Goal: Task Accomplishment & Management: Manage account settings

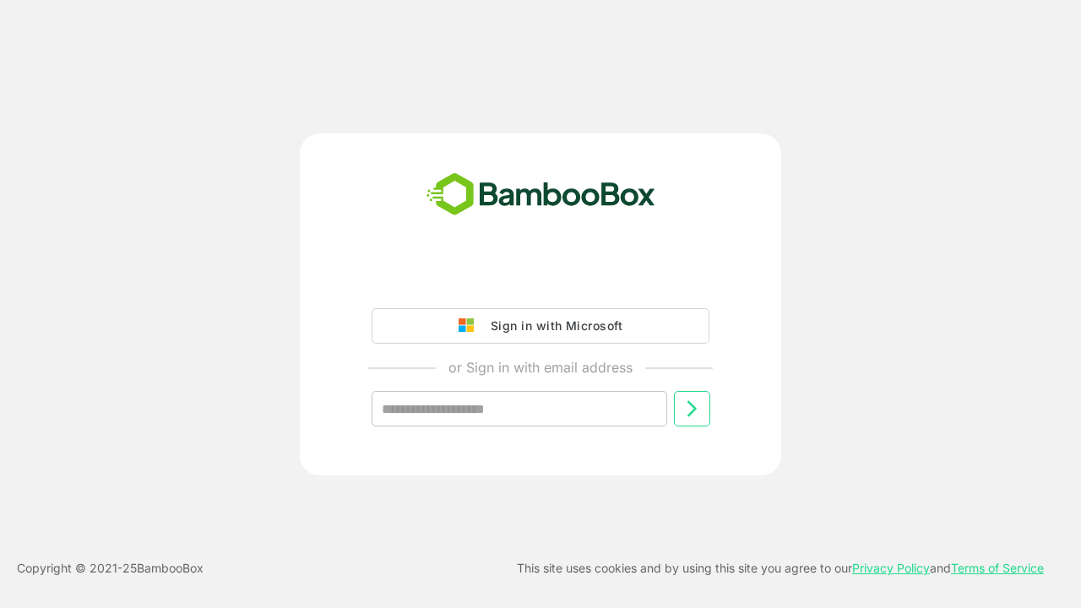
type input "**********"
click at [692, 409] on icon at bounding box center [691, 409] width 20 height 20
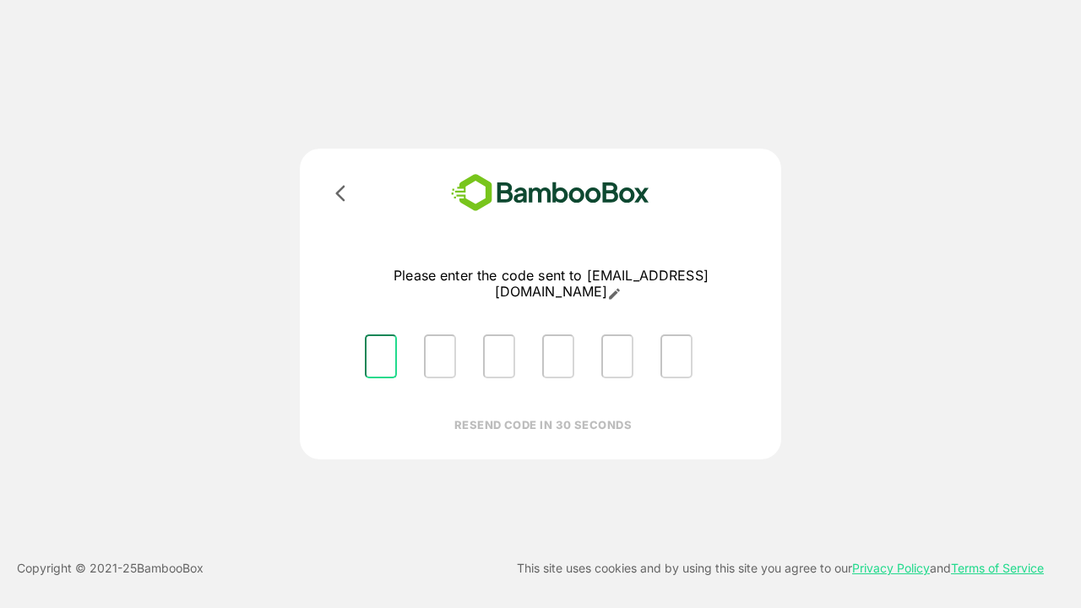
type input "*"
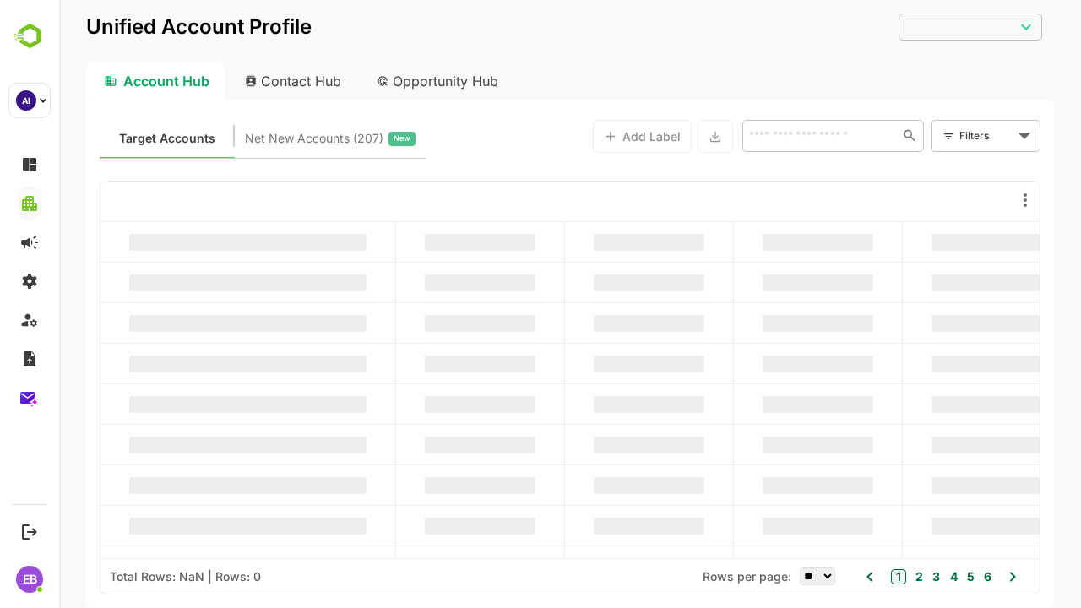
type input "**********"
